Goal: Task Accomplishment & Management: Use online tool/utility

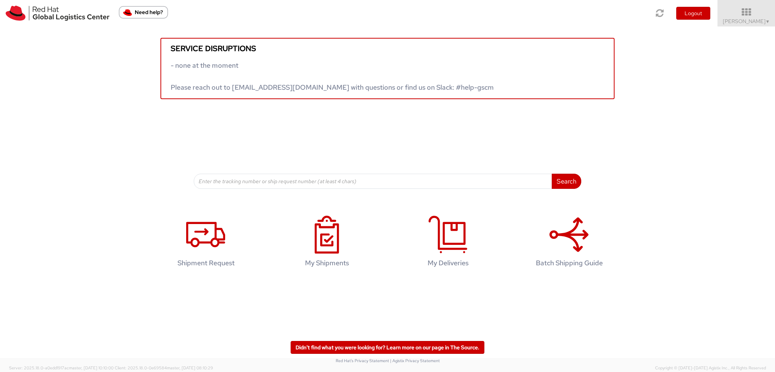
drag, startPoint x: 754, startPoint y: 15, endPoint x: 733, endPoint y: 81, distance: 69.3
click at [754, 15] on icon at bounding box center [746, 12] width 58 height 9
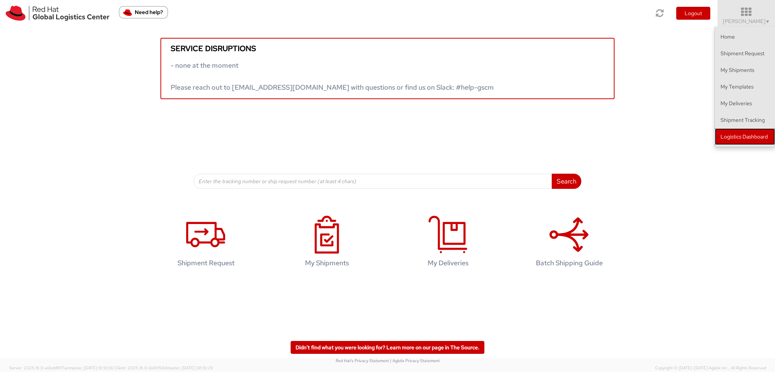
click at [745, 130] on link "Logistics Dashboard" at bounding box center [745, 136] width 60 height 17
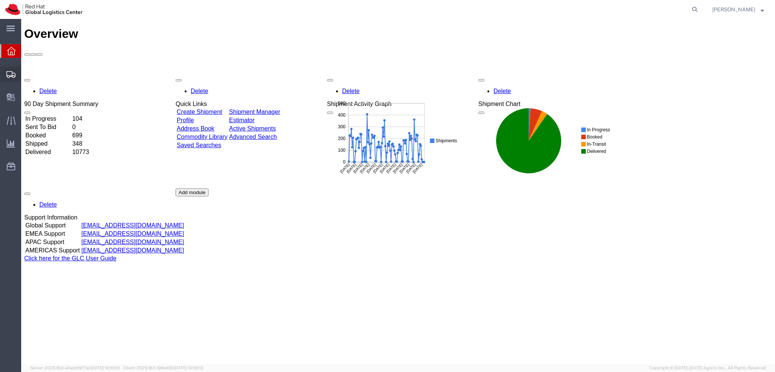
click at [0, 0] on span "Shipment Manager" at bounding box center [0, 0] width 0 height 0
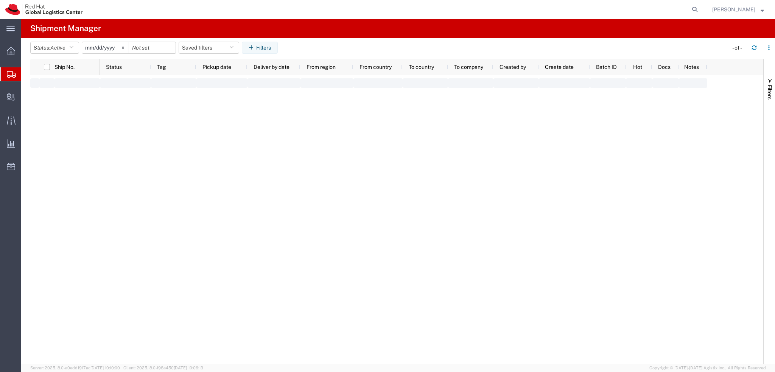
type input "2025-01-05"
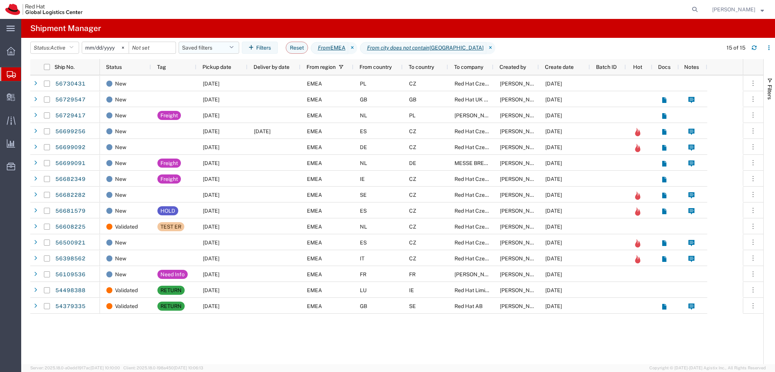
click at [209, 48] on button "Saved filters" at bounding box center [209, 48] width 61 height 12
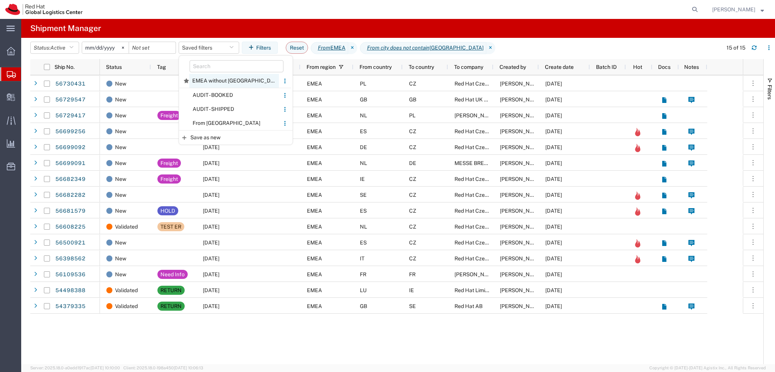
click at [234, 82] on span "EMEA without Brno" at bounding box center [234, 81] width 90 height 14
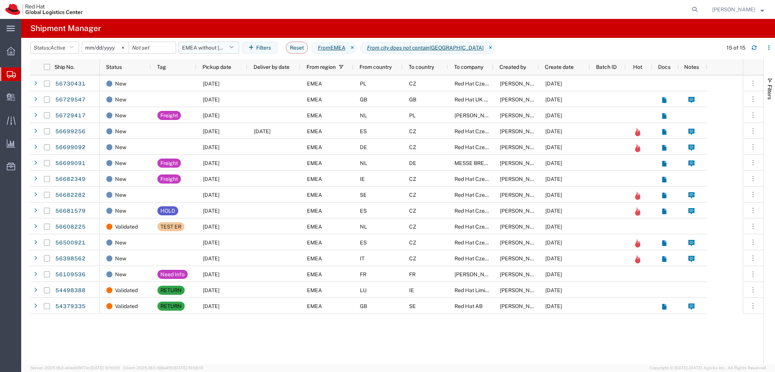
click at [219, 50] on button "EMEA without Brno" at bounding box center [209, 48] width 61 height 12
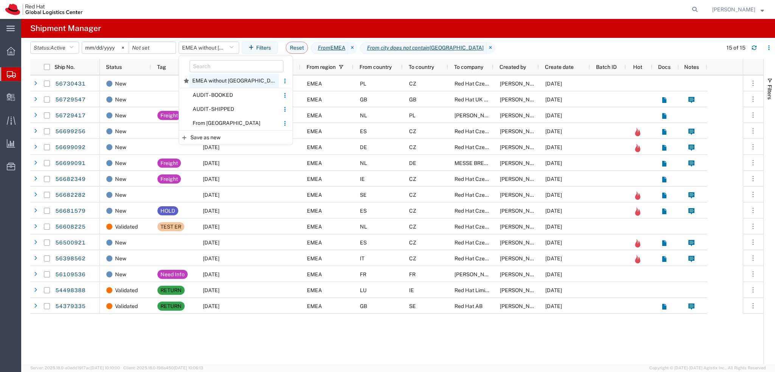
click at [230, 79] on span "EMEA without Brno" at bounding box center [234, 81] width 90 height 14
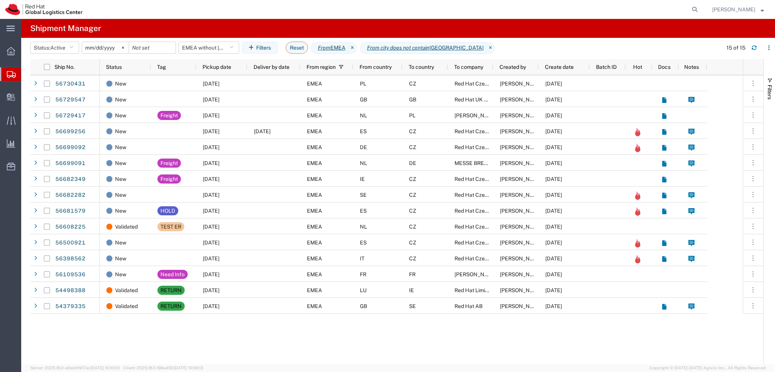
click at [216, 68] on span "Pickup date" at bounding box center [216, 67] width 29 height 6
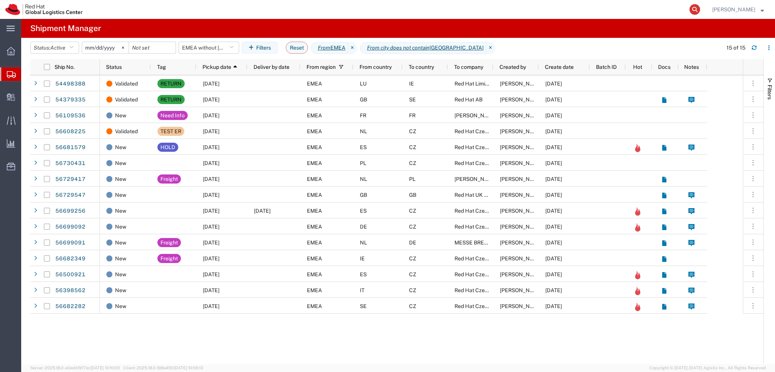
click at [700, 12] on icon at bounding box center [694, 9] width 11 height 11
click at [663, 12] on input "search" at bounding box center [574, 9] width 230 height 18
paste input "56179829"
type input "56179829"
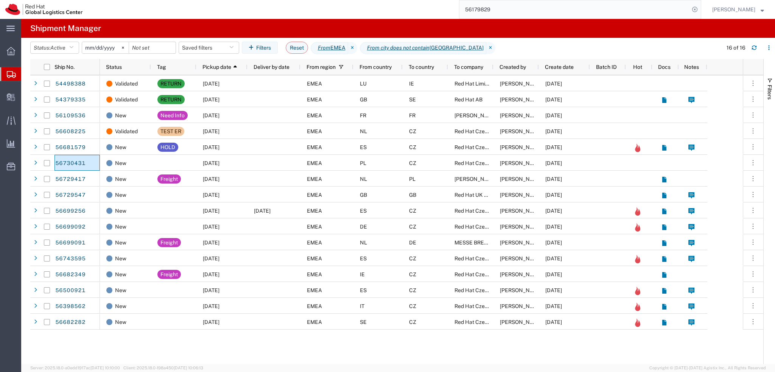
click at [756, 54] on div "Status: Active Active All Approved Booked Canceled Delivered Denied New On Hold…" at bounding box center [402, 50] width 745 height 17
click at [755, 50] on icon "button" at bounding box center [754, 49] width 5 height 2
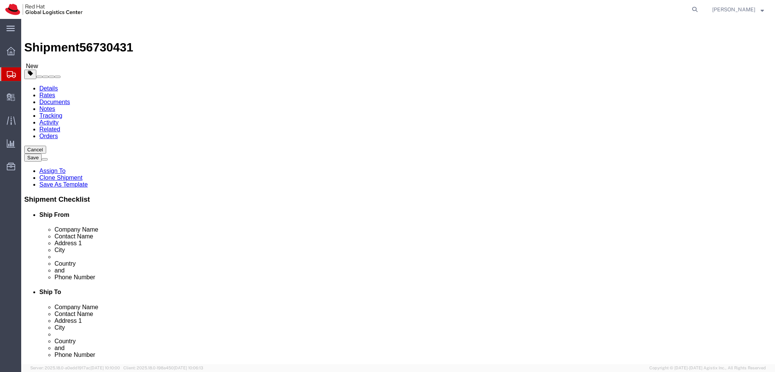
select select
drag, startPoint x: 154, startPoint y: 151, endPoint x: 15, endPoint y: 150, distance: 139.2
click div "Location My Profile Location RH - Amsterdam - MSO RH - Amsterdam Data Center RH…"
drag, startPoint x: 152, startPoint y: 144, endPoint x: 55, endPoint y: 144, distance: 96.5
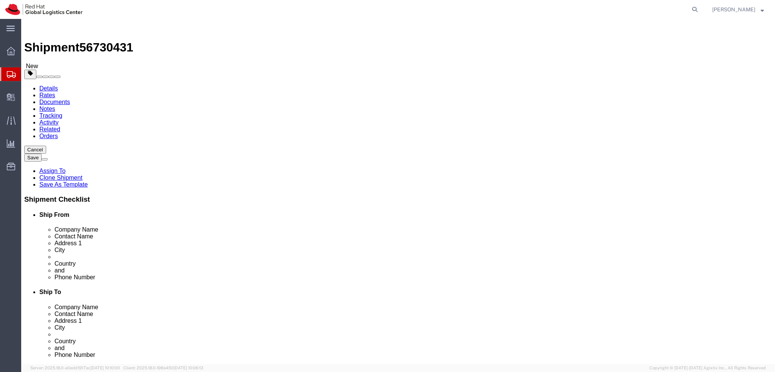
click div "Company Name Red Hat"
paste input "Ilya Buziuk"
type input "Ilya Buziuk"
click label "Address 2"
click icon
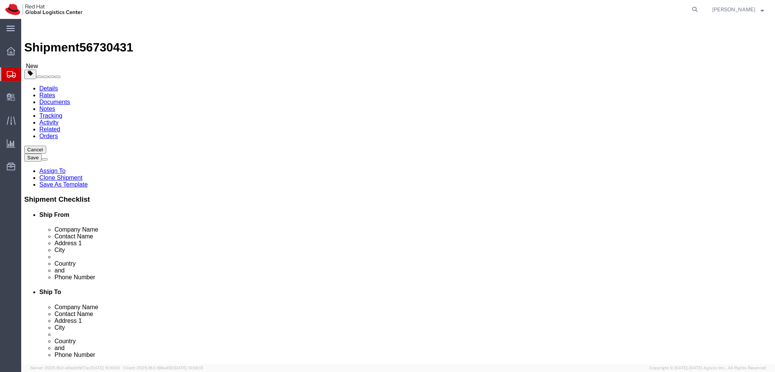
click dd "1.00 PLN"
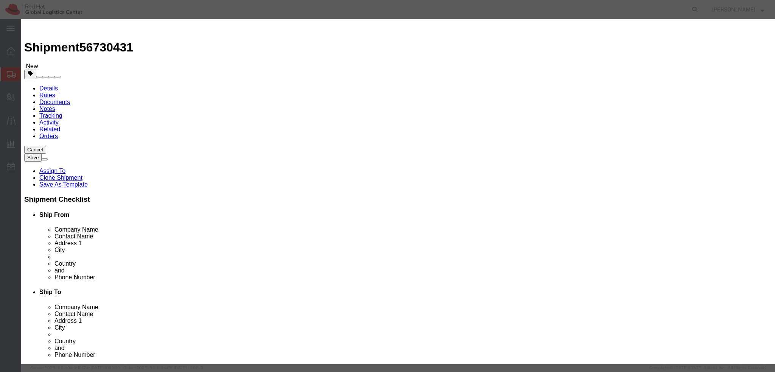
click textarea
type textarea "Documents"
click button "Save & Close"
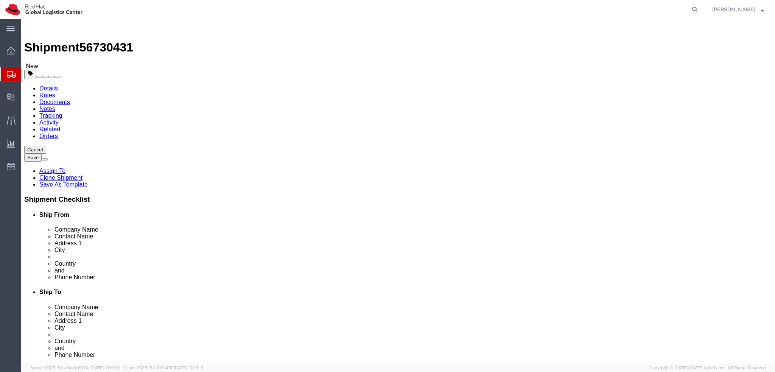
click icon
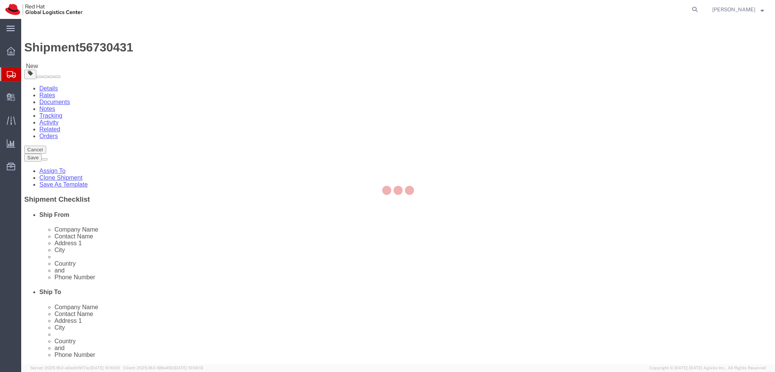
select select "COSTCENTER"
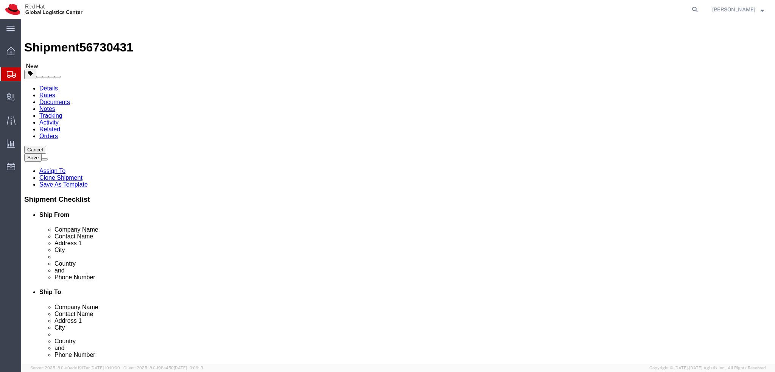
scroll to position [189, 0]
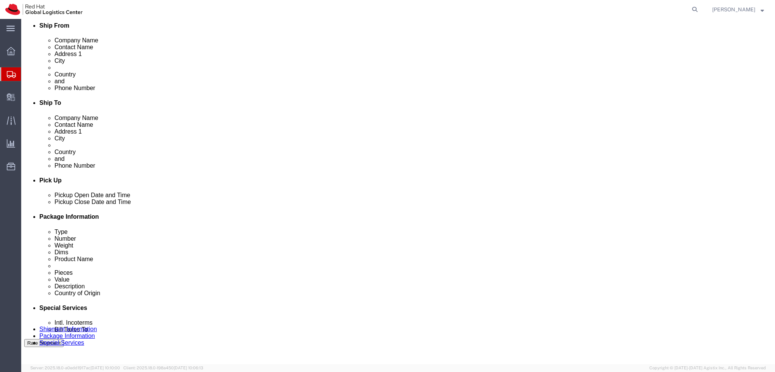
click button "Rate Shipment"
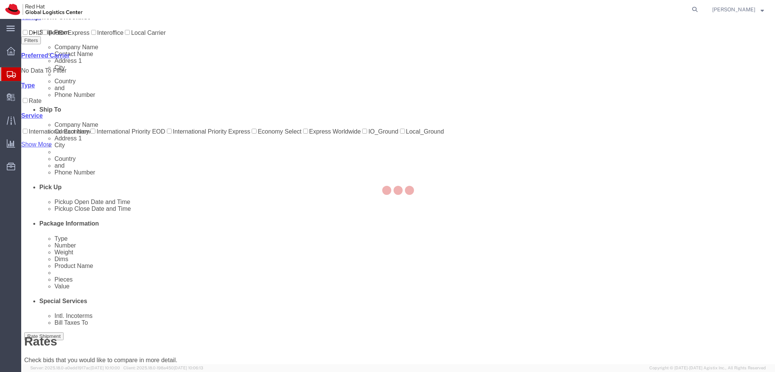
scroll to position [0, 0]
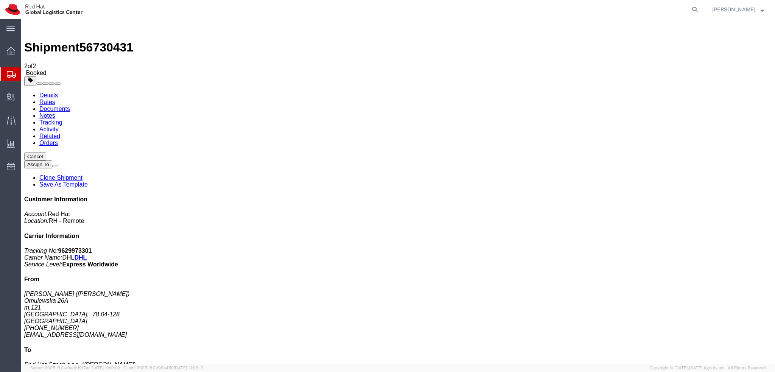
click at [52, 92] on link "Details" at bounding box center [48, 95] width 19 height 6
click span "button"
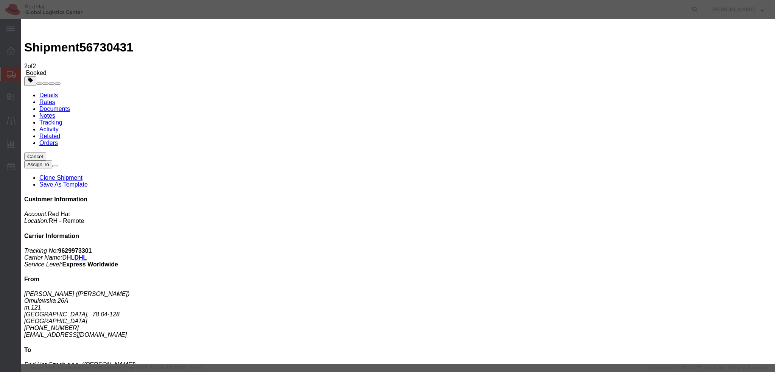
click div "Sep 08 2025 11:11 AM"
type input "12:00 PM"
click button "Apply"
click div "Sep 08 2025 12:11 PM"
type input "4:00 PM"
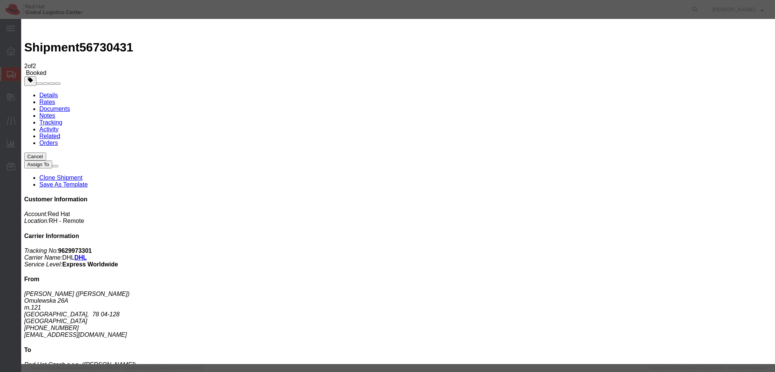
click button "Apply"
click button "Save"
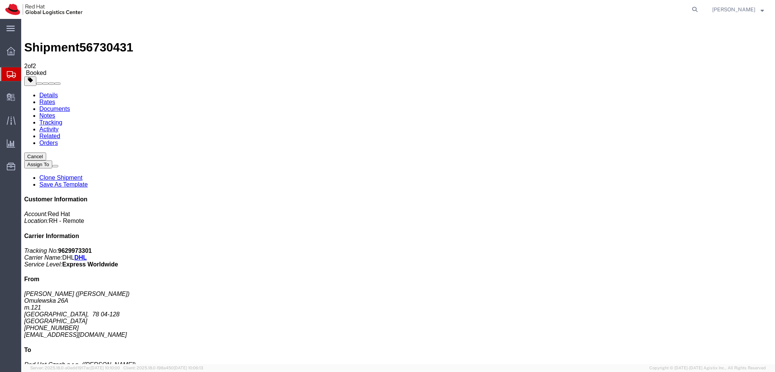
click button "Close"
click link "Documents"
click at [669, 291] on address "Ilya Buziuk (Ilya Buziuk) Omulewska 26A m.121 Warszawa, 78 04-128 Poland +48575…" at bounding box center [398, 315] width 748 height 48
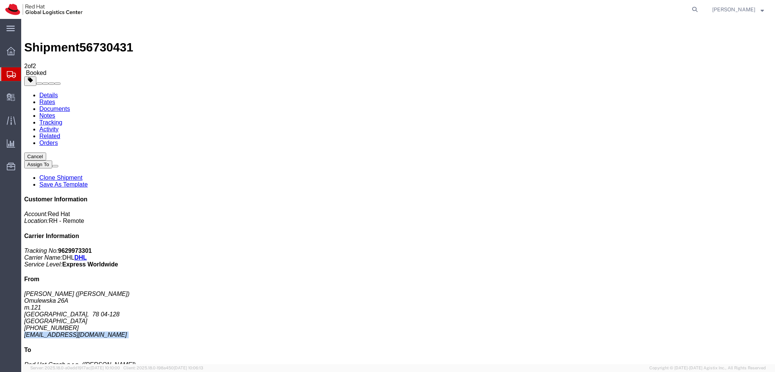
click at [669, 291] on address "Ilya Buziuk (Ilya Buziuk) Omulewska 26A m.121 Warszawa, 78 04-128 Poland +48575…" at bounding box center [398, 315] width 748 height 48
copy div "ibuziuk@redhat.com"
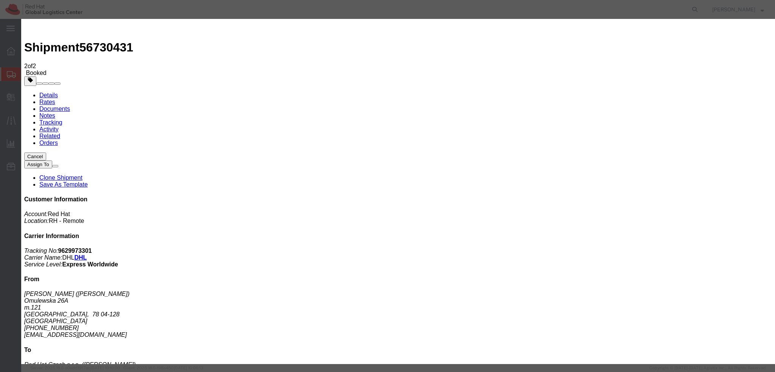
drag, startPoint x: 401, startPoint y: 84, endPoint x: 367, endPoint y: 81, distance: 33.5
paste input "ibuziuk@redhat.com"
type input "ibuziuk@redhat.com"
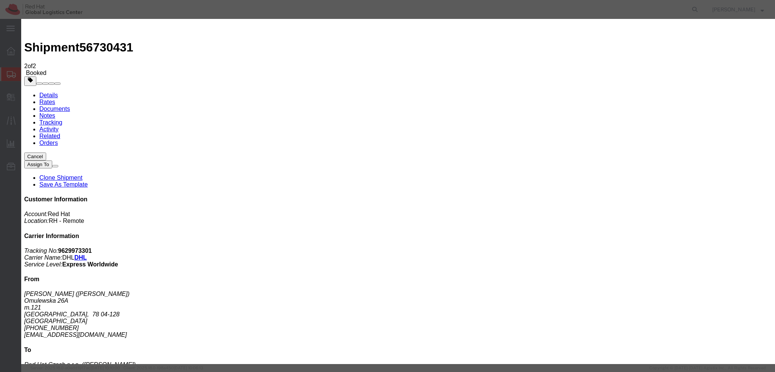
paste textarea "Hi A, please find the label for your shipment to B attached to this email. Plea…"
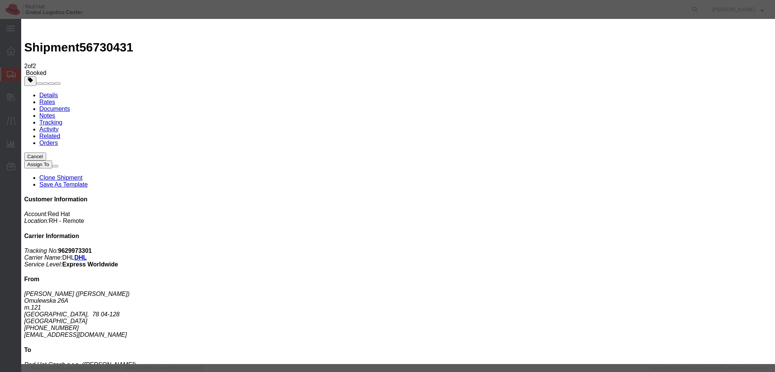
type textarea "Hi Ilya, please find the label for your shipment to Brno attached to this email…"
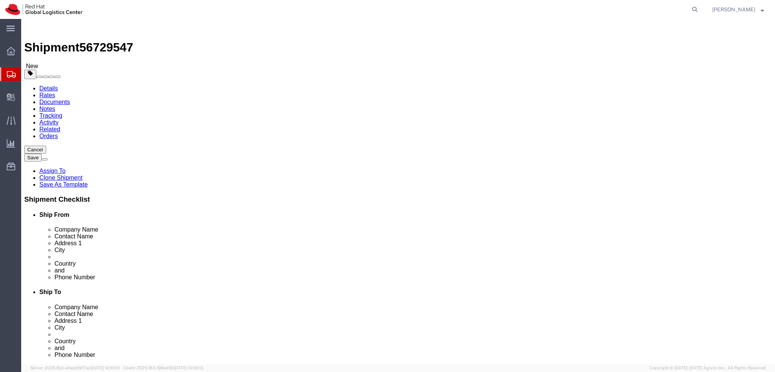
select select
select select "37974"
